Goal: Information Seeking & Learning: Learn about a topic

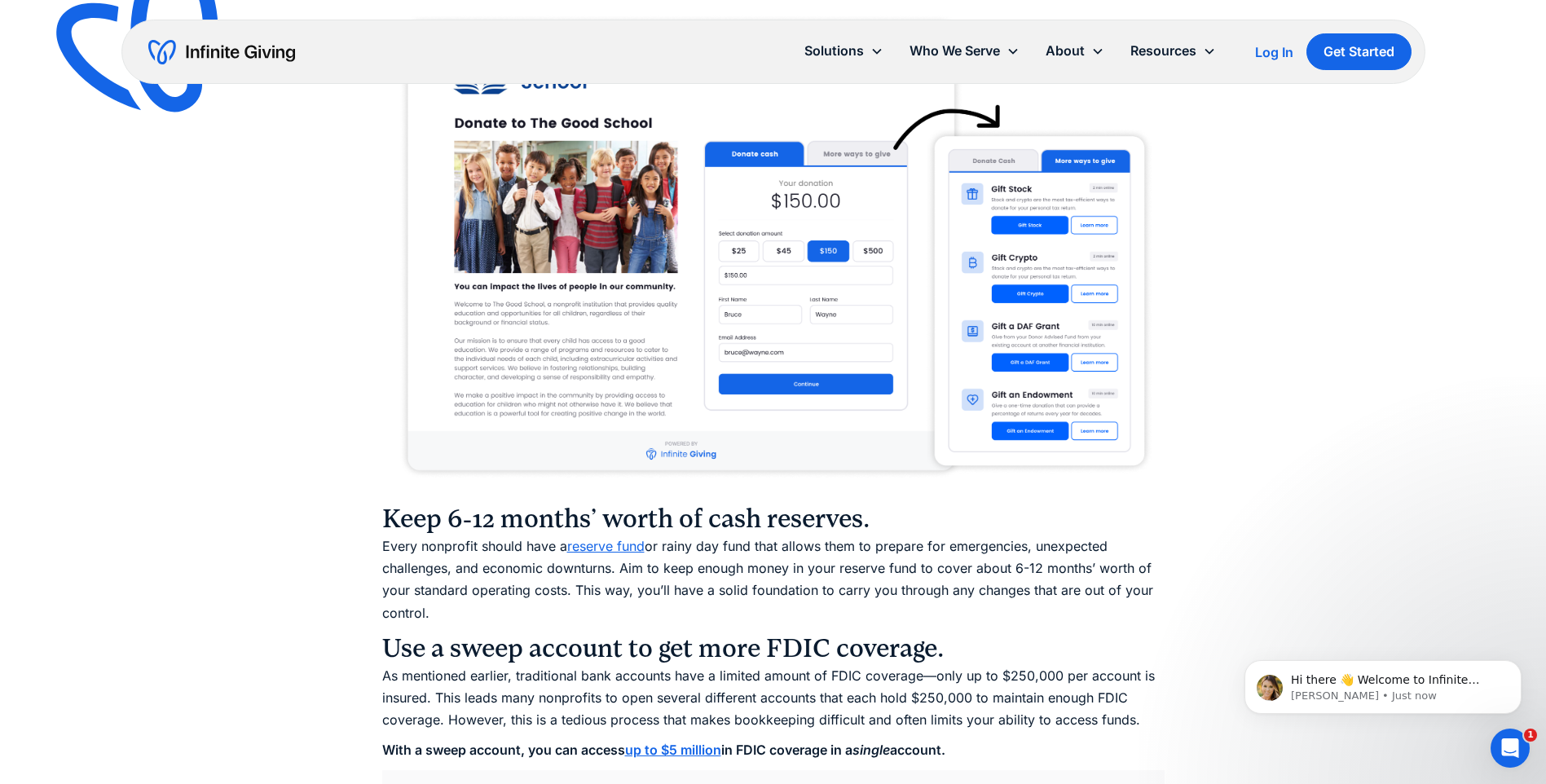
scroll to position [5620, 0]
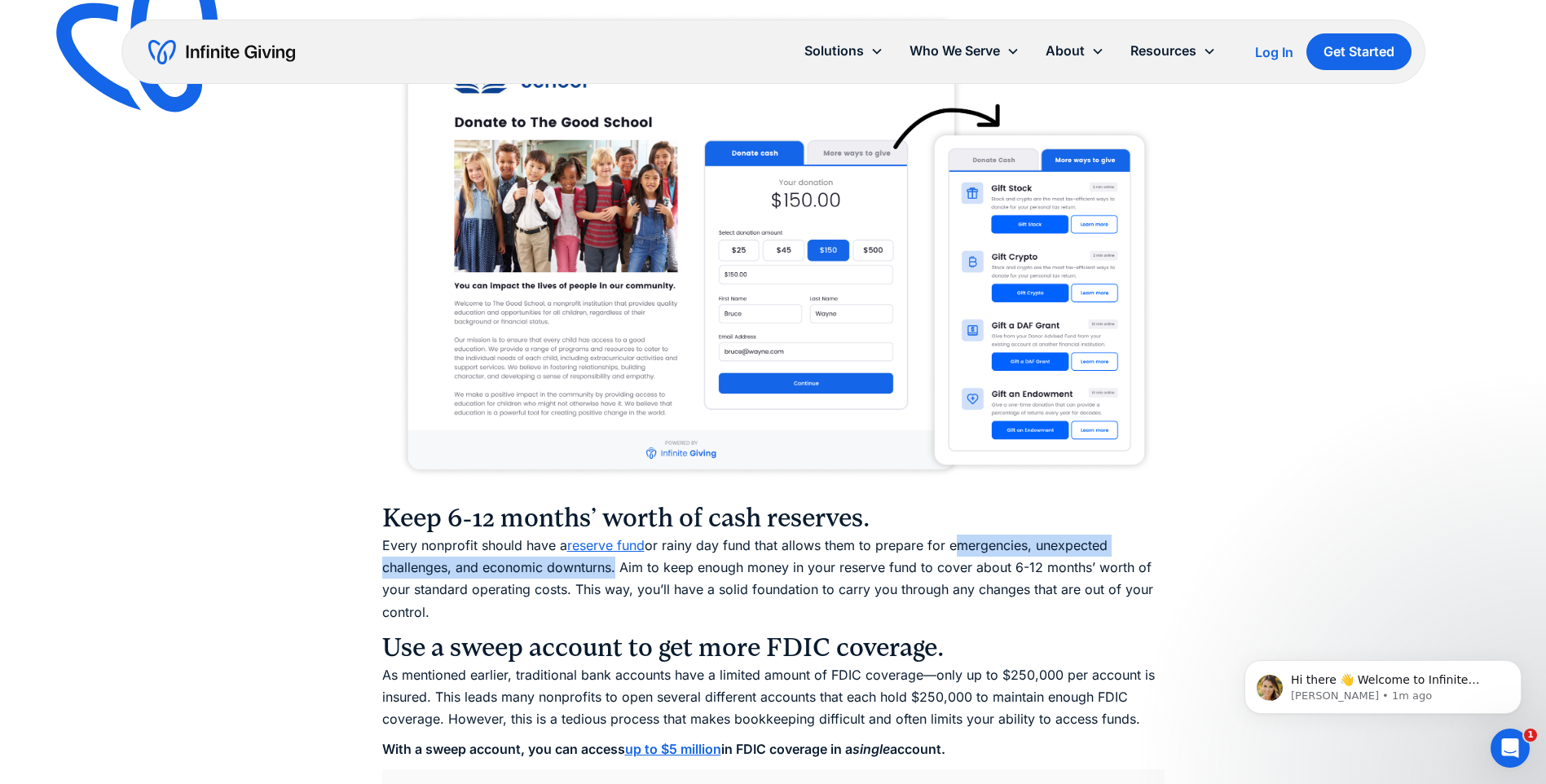
drag, startPoint x: 614, startPoint y: 568, endPoint x: 955, endPoint y: 542, distance: 342.0
click at [955, 542] on p "Every nonprofit should have a reserve fund or rainy day fund that allows them t…" at bounding box center [773, 578] width 782 height 88
drag, startPoint x: 955, startPoint y: 542, endPoint x: 929, endPoint y: 542, distance: 26.0
click at [926, 540] on p "Every nonprofit should have a reserve fund or rainy day fund that allows them t…" at bounding box center [773, 578] width 782 height 88
drag, startPoint x: 931, startPoint y: 545, endPoint x: 617, endPoint y: 574, distance: 315.3
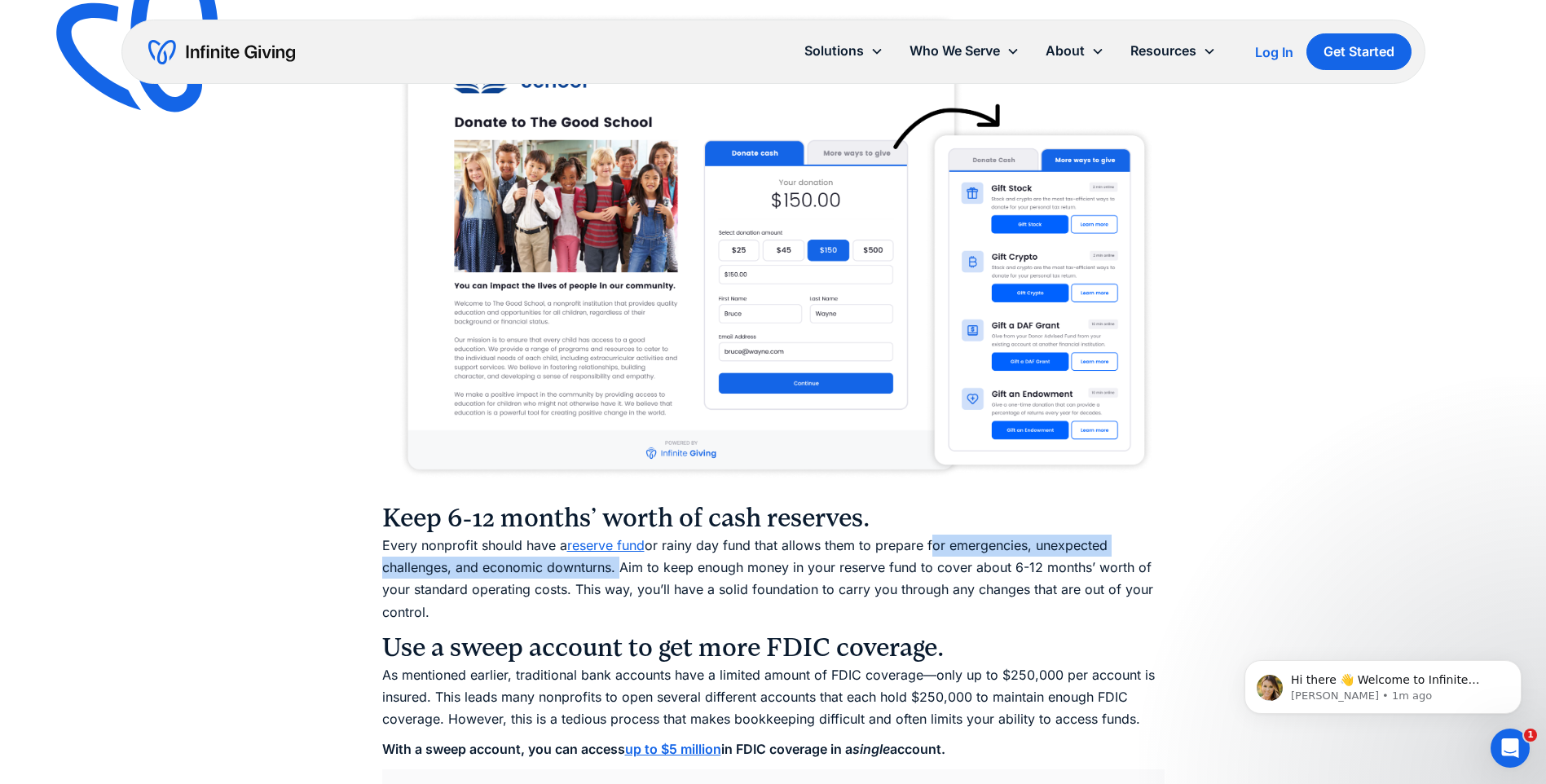
click at [617, 574] on p "Every nonprofit should have a reserve fund or rainy day fund that allows them t…" at bounding box center [773, 578] width 782 height 88
click at [436, 613] on p "Every nonprofit should have a reserve fund or rainy day fund that allows them t…" at bounding box center [773, 578] width 782 height 88
drag, startPoint x: 442, startPoint y: 618, endPoint x: 376, endPoint y: 526, distance: 113.2
copy div "Keep 6-12 months’ worth of cash reserves. Every nonprofit should have a reserve…"
